Goal: Transaction & Acquisition: Purchase product/service

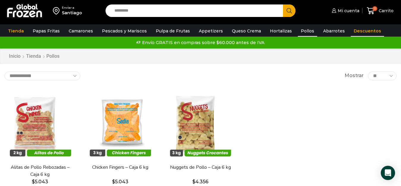
click at [352, 28] on link "Descuentos" at bounding box center [367, 30] width 33 height 11
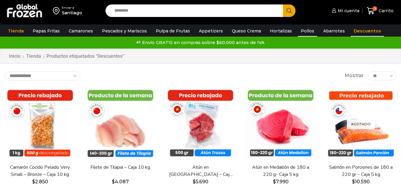
scroll to position [30, 0]
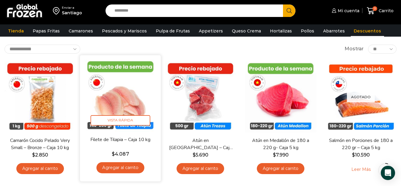
click at [116, 100] on img at bounding box center [120, 95] width 72 height 72
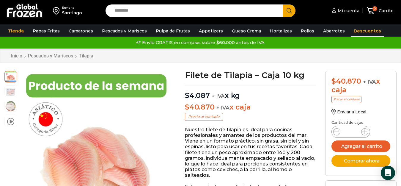
click at [351, 28] on link "Descuentos" at bounding box center [367, 30] width 33 height 11
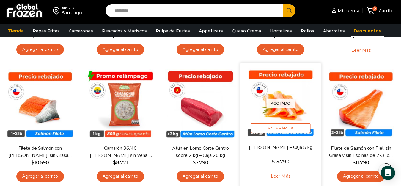
scroll to position [30, 0]
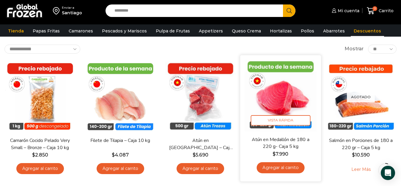
click at [279, 89] on img at bounding box center [281, 95] width 72 height 72
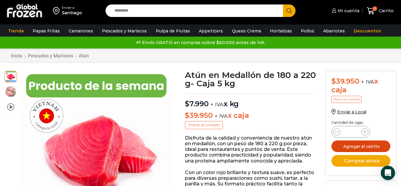
click at [349, 145] on button "Agregar al carrito" at bounding box center [361, 146] width 59 height 12
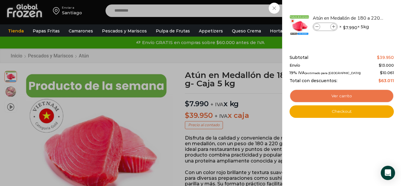
click at [315, 96] on link "Ver carrito" at bounding box center [342, 96] width 104 height 14
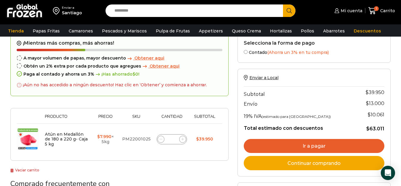
scroll to position [89, 0]
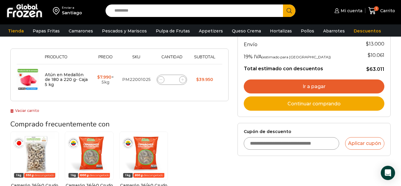
click at [184, 80] on icon at bounding box center [182, 79] width 3 height 3
type input "*"
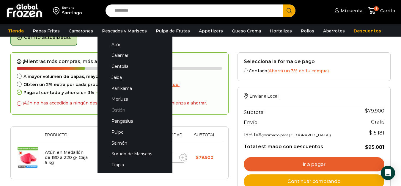
scroll to position [93, 0]
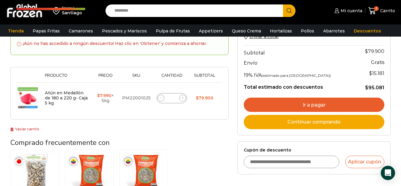
click at [160, 98] on icon at bounding box center [161, 98] width 3 height 3
type input "*"
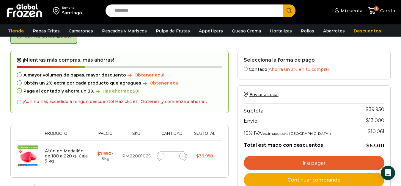
scroll to position [33, 0]
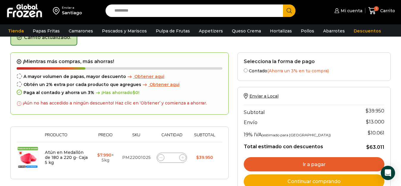
click at [259, 163] on link "Ir a pagar" at bounding box center [314, 164] width 141 height 14
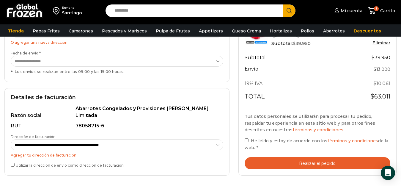
scroll to position [149, 0]
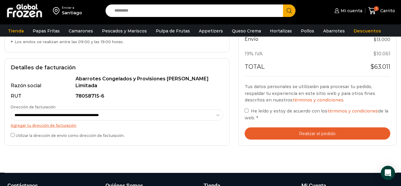
click at [250, 134] on button "Realizar el pedido" at bounding box center [318, 133] width 146 height 12
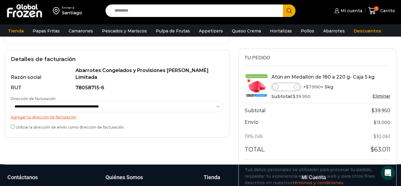
scroll to position [0, 0]
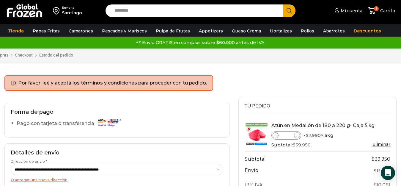
click at [228, 73] on div "Carrito de compras Checkout Estado del pedido ¿Tenés un cupón de descuento? Hac…" at bounding box center [200, 56] width 267 height 39
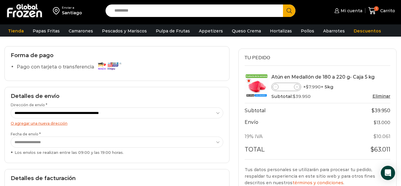
click at [104, 125] on div "O agregar una nueva dirección" at bounding box center [117, 123] width 213 height 7
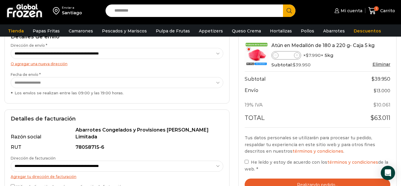
scroll to position [149, 0]
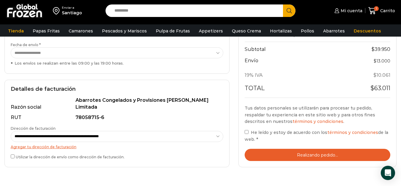
click at [231, 167] on div "**********" at bounding box center [117, 59] width 234 height 216
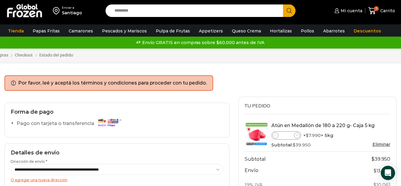
scroll to position [178, 0]
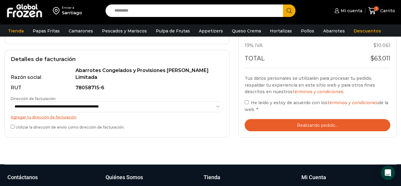
click at [217, 108] on select "**********" at bounding box center [117, 106] width 213 height 11
click at [232, 124] on div "**********" at bounding box center [117, 29] width 234 height 216
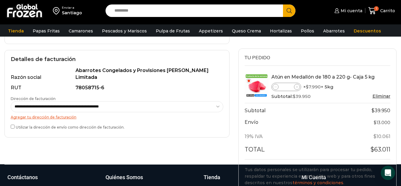
scroll to position [0, 0]
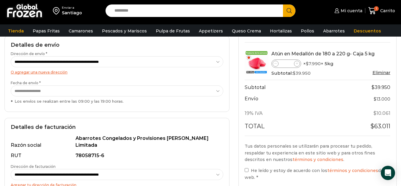
scroll to position [149, 0]
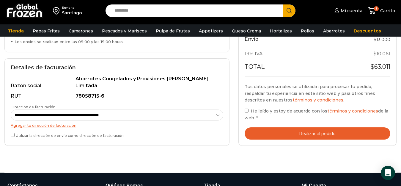
click at [294, 135] on button "Realizar el pedido" at bounding box center [318, 133] width 146 height 12
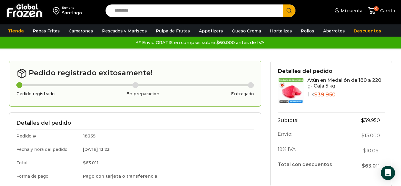
click at [27, 12] on img at bounding box center [24, 10] width 37 height 15
